Goal: Navigation & Orientation: Find specific page/section

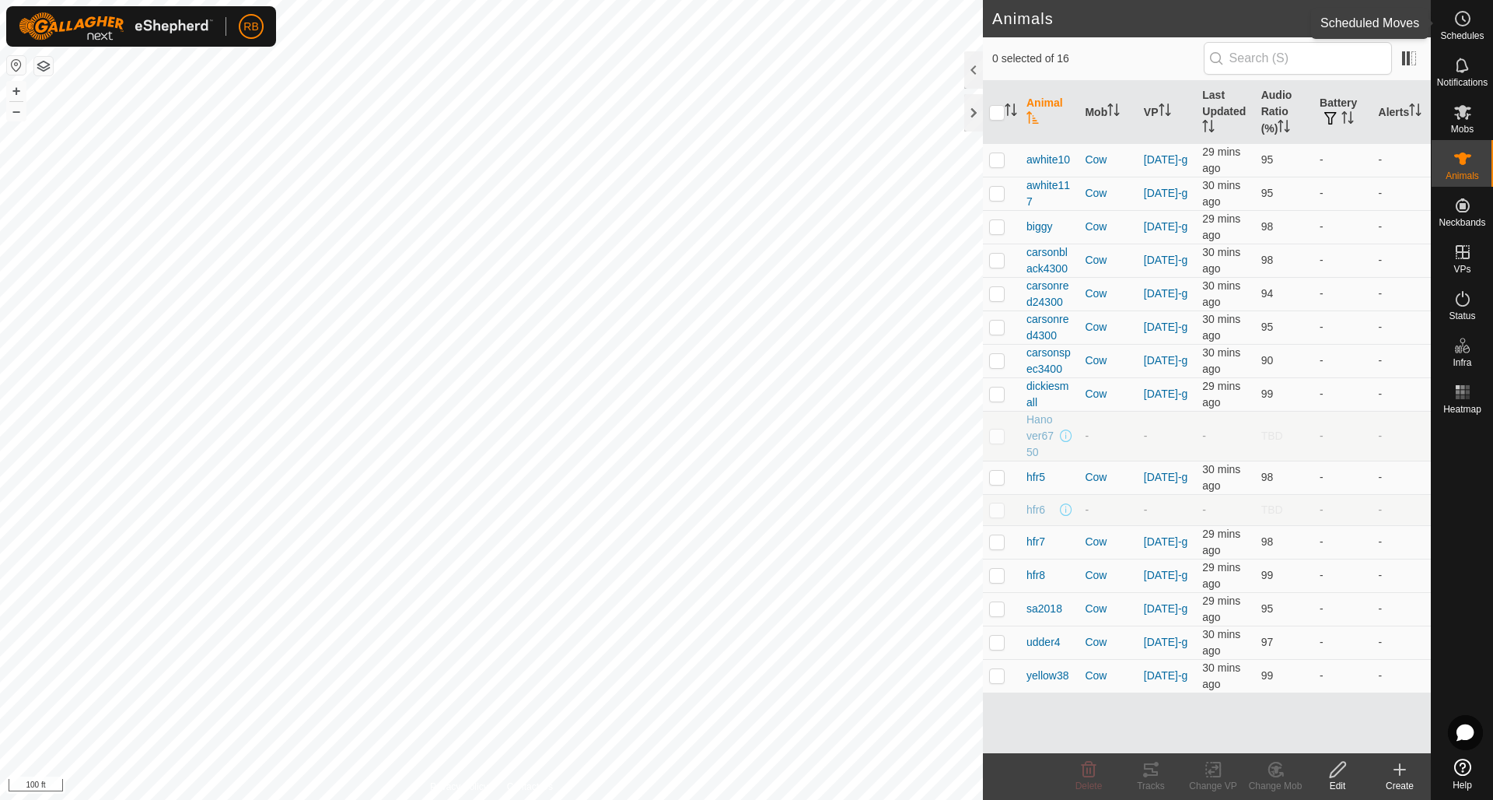
click at [1465, 16] on icon at bounding box center [1463, 18] width 19 height 19
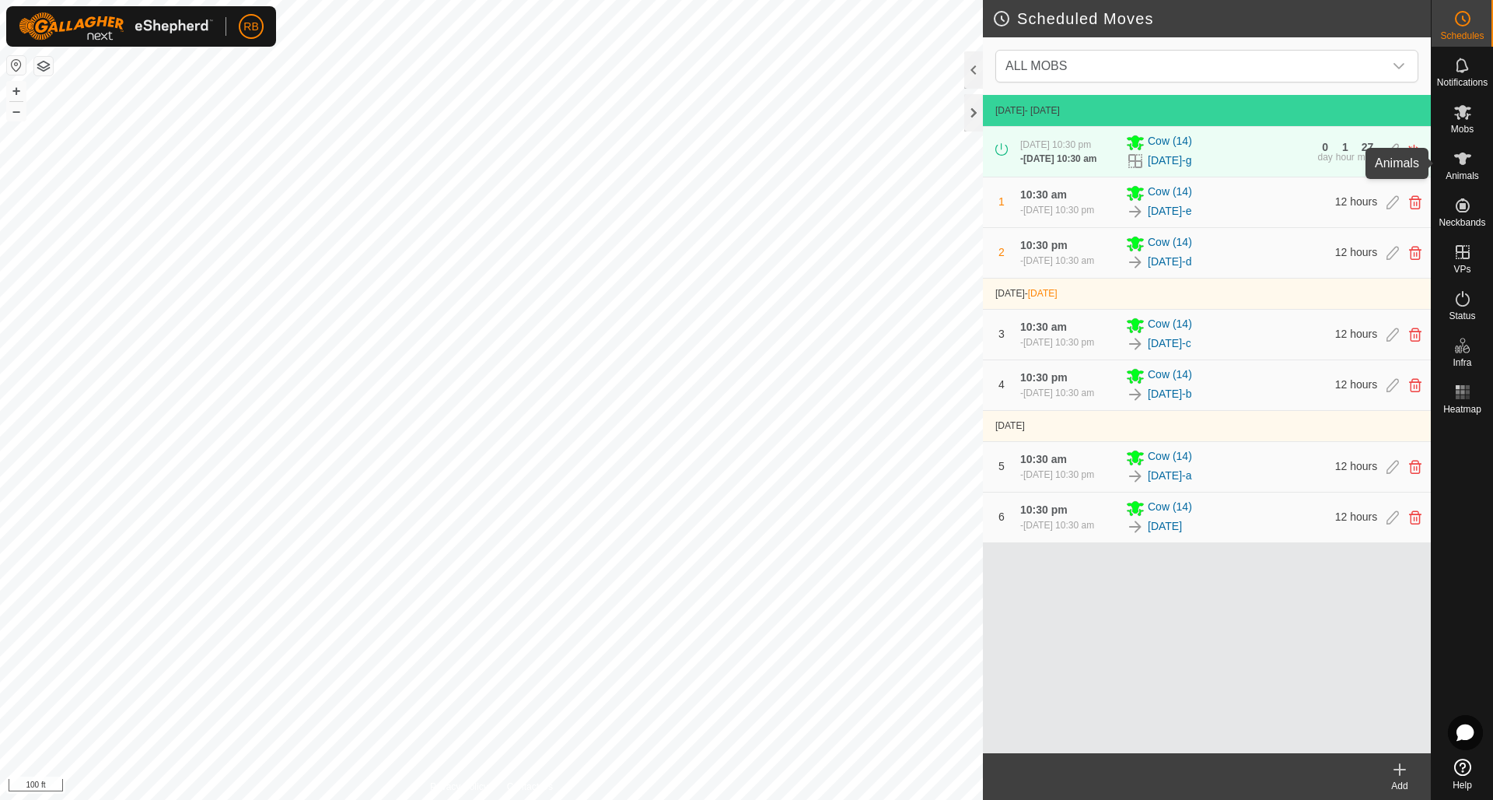
click at [1467, 156] on icon at bounding box center [1462, 158] width 17 height 12
